Goal: Check status: Check status

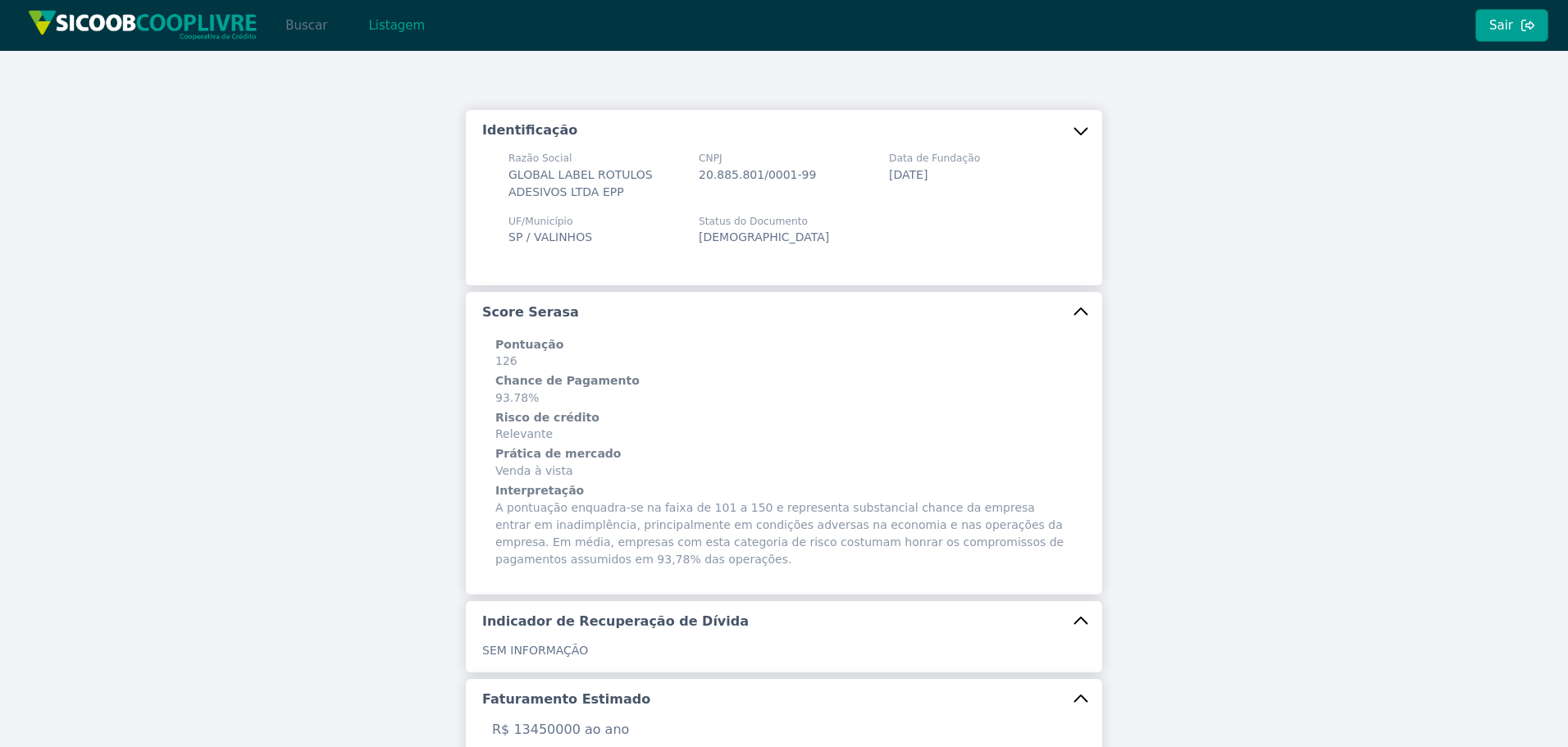
click at [308, 25] on button "Buscar" at bounding box center [307, 26] width 70 height 33
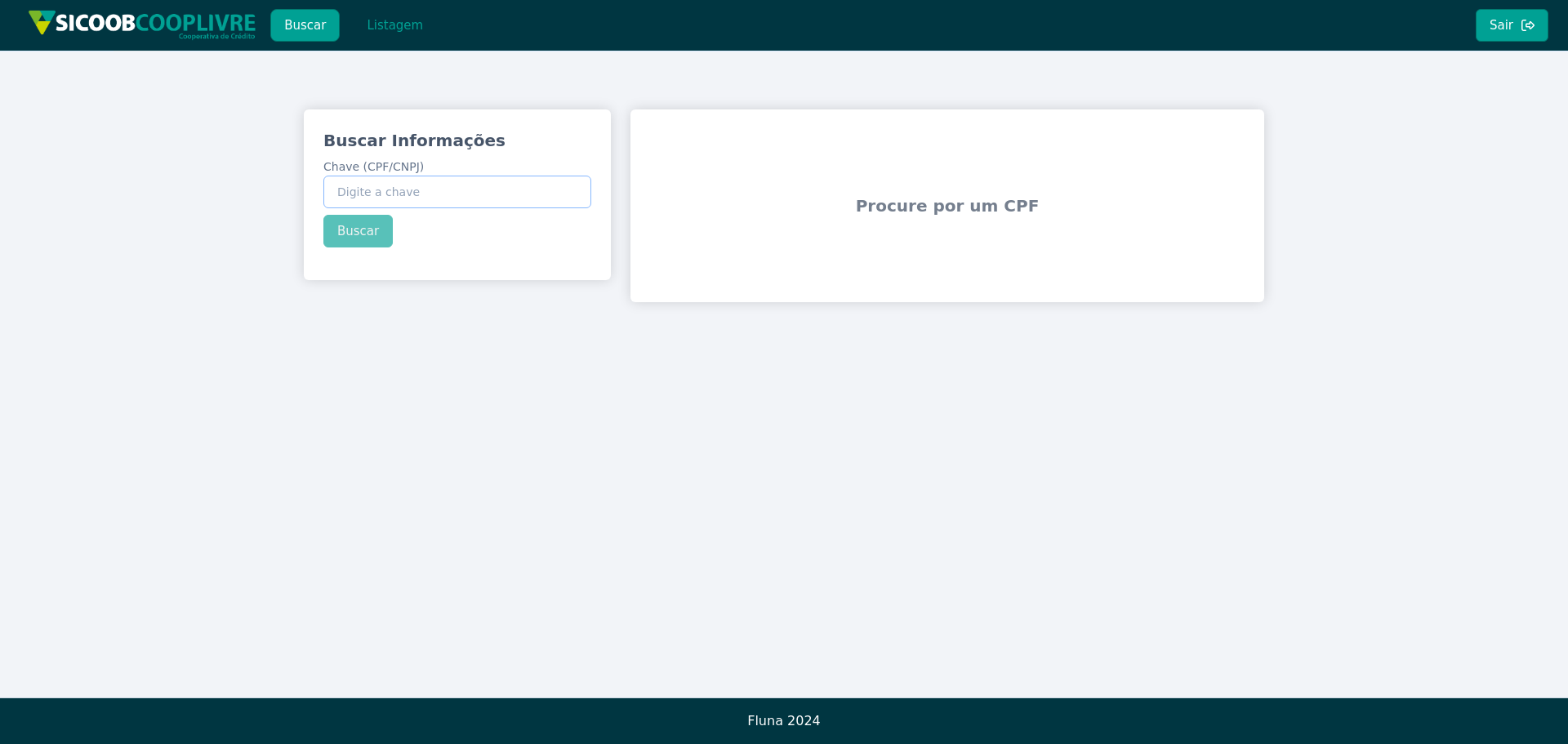
click at [407, 185] on input "Chave (CPF/CNPJ)" at bounding box center [458, 192] width 268 height 33
paste input "20.757.836/0001-42"
type input "20.757.836/0001-42"
click at [366, 231] on div "Buscar Informações Chave (CPF/CNPJ) 20.757.836/0001-42 Buscar" at bounding box center [457, 188] width 307 height 158
click at [353, 231] on button "Buscar" at bounding box center [358, 232] width 69 height 33
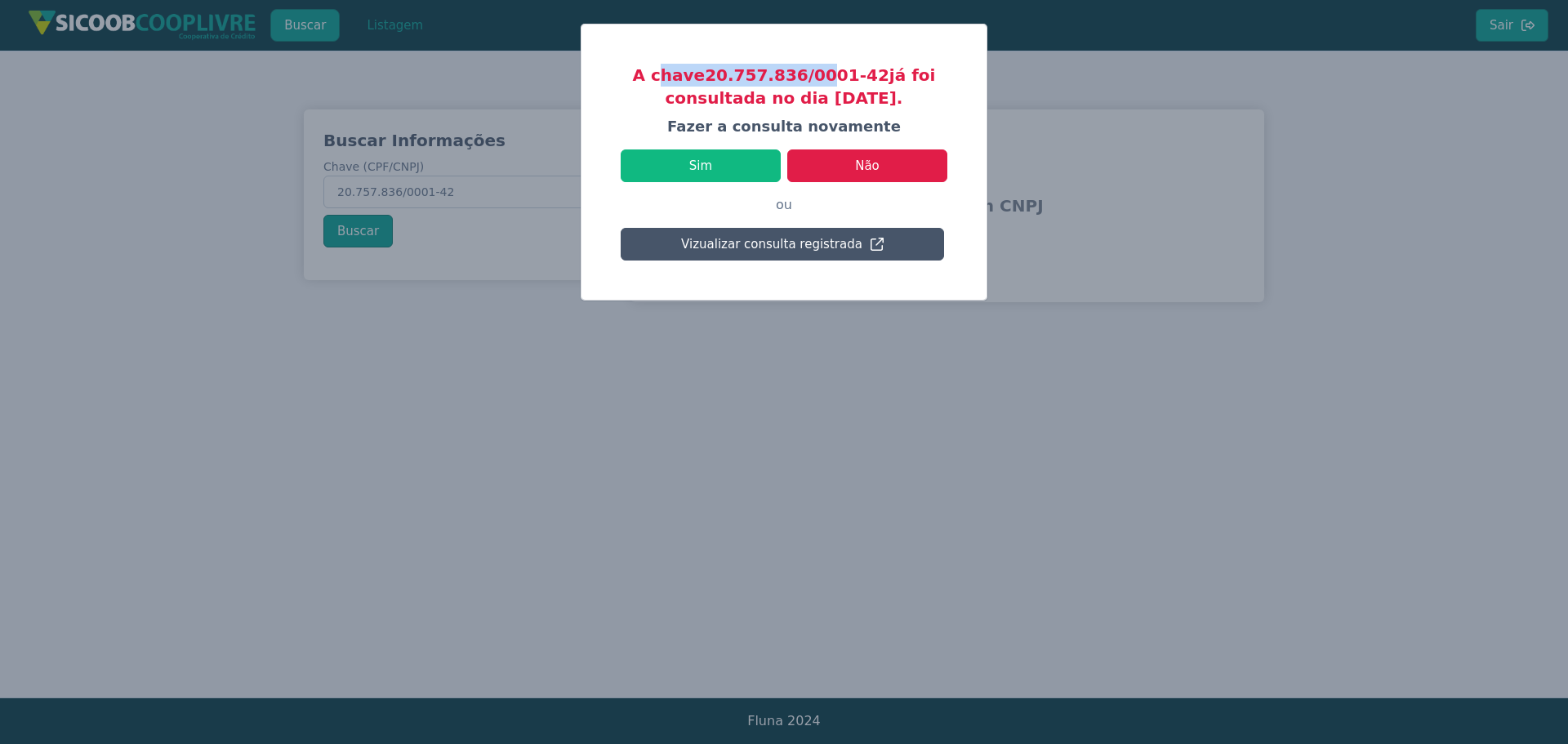
drag, startPoint x: 675, startPoint y: 67, endPoint x: 927, endPoint y: 89, distance: 253.0
click at [907, 88] on h3 "A chave 20.757.836/0001-42 já foi consultada no dia [DATE]." at bounding box center [784, 87] width 326 height 46
click at [925, 95] on h3 "A chave 20.757.836/0001-42 já foi consultada no dia [DATE]." at bounding box center [784, 87] width 326 height 46
click at [884, 164] on button "Não" at bounding box center [868, 166] width 160 height 33
